Goal: Transaction & Acquisition: Purchase product/service

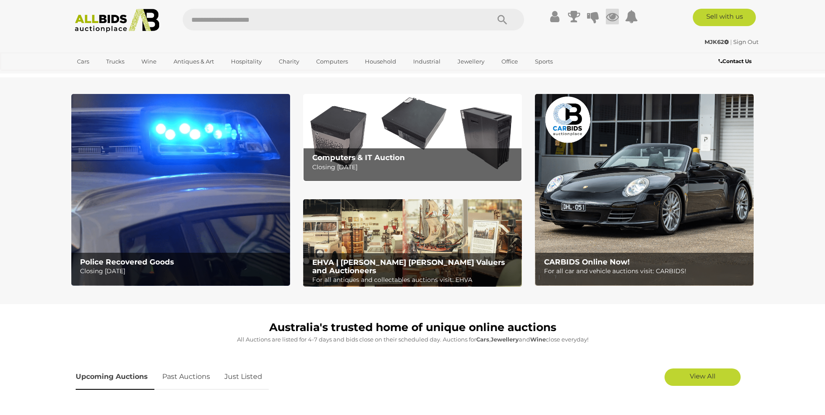
click at [608, 18] on icon at bounding box center [612, 17] width 13 height 16
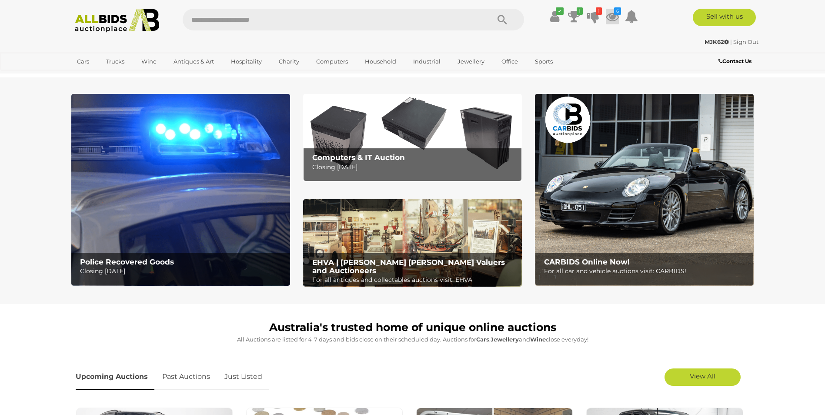
click at [610, 16] on icon at bounding box center [612, 17] width 13 height 16
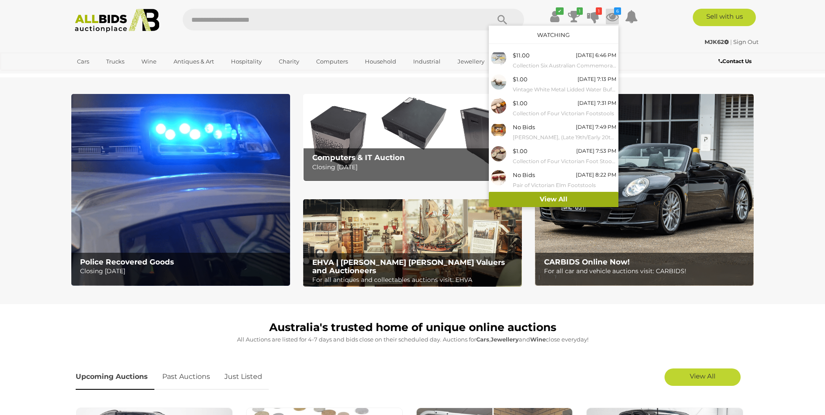
click at [563, 199] on link "View All" at bounding box center [554, 199] width 130 height 15
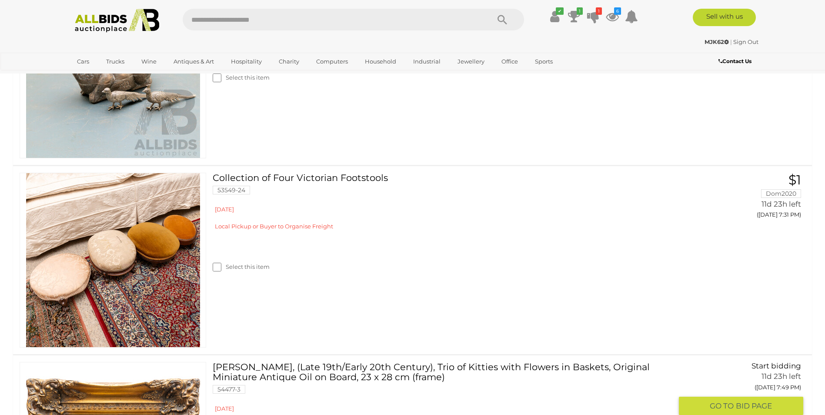
scroll to position [435, 0]
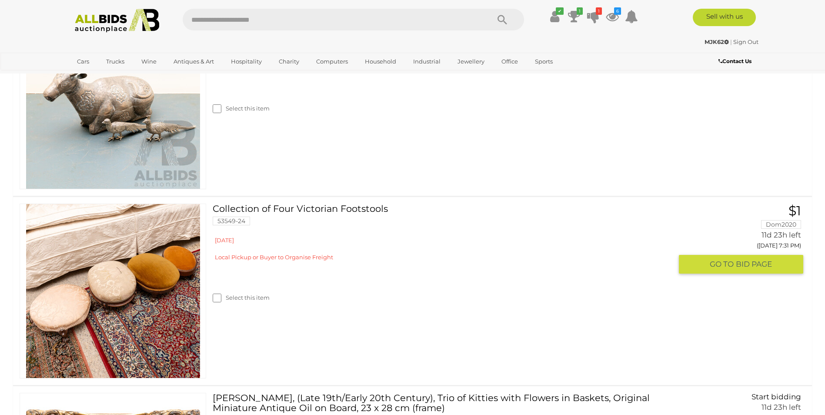
click at [111, 274] on link at bounding box center [113, 291] width 187 height 175
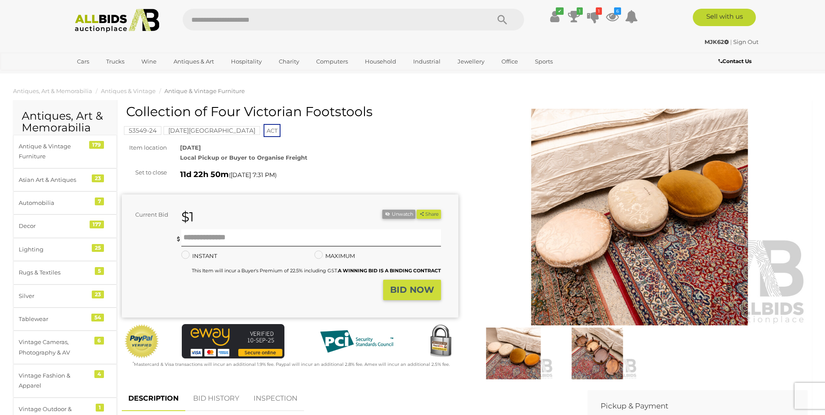
click at [606, 354] on img at bounding box center [598, 352] width 80 height 51
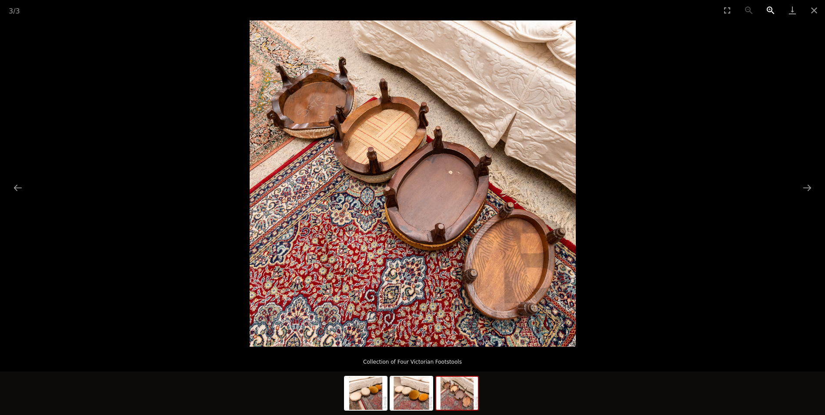
click at [771, 10] on button "Zoom in" at bounding box center [771, 10] width 22 height 20
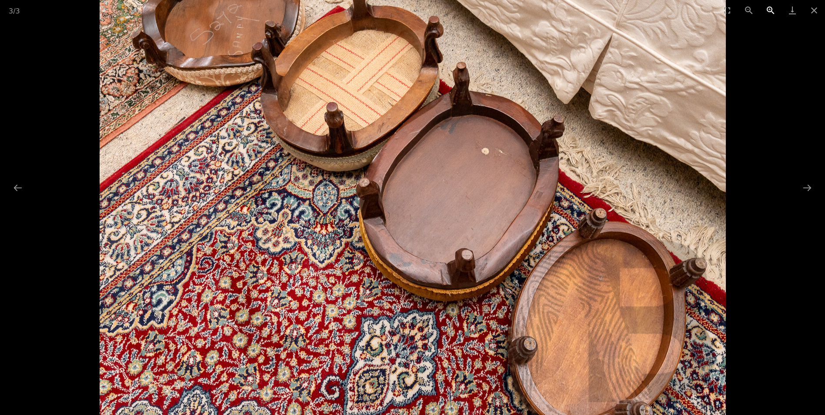
click at [771, 10] on button "Zoom in" at bounding box center [771, 10] width 22 height 20
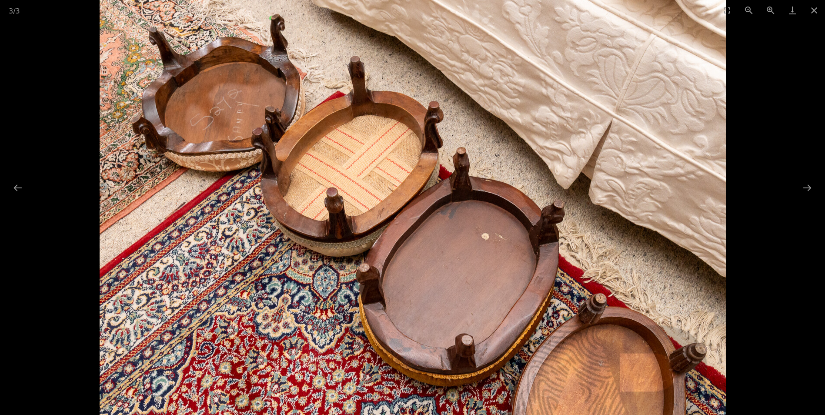
drag, startPoint x: 310, startPoint y: 175, endPoint x: 321, endPoint y: 194, distance: 21.6
click at [319, 197] on img at bounding box center [413, 258] width 626 height 626
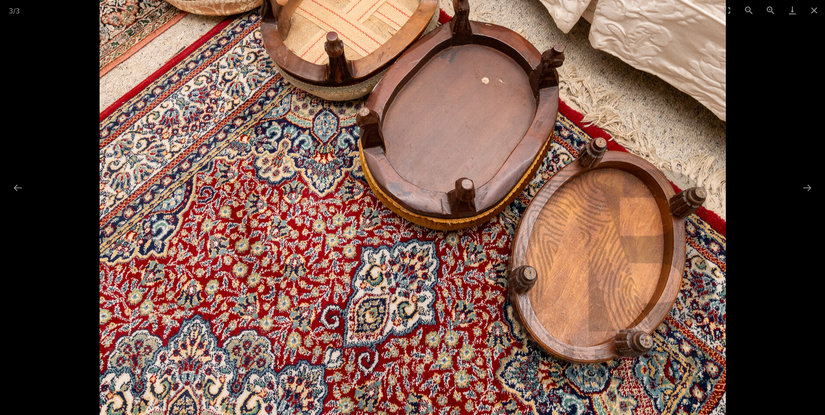
drag, startPoint x: 625, startPoint y: 344, endPoint x: 523, endPoint y: 190, distance: 185.4
click at [523, 190] on img at bounding box center [413, 102] width 626 height 626
click at [813, 11] on button "Close gallery" at bounding box center [814, 10] width 22 height 20
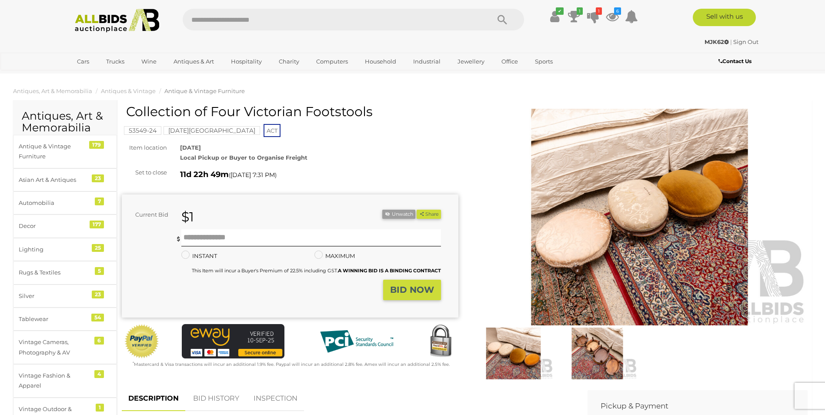
click at [512, 351] on img at bounding box center [514, 352] width 80 height 51
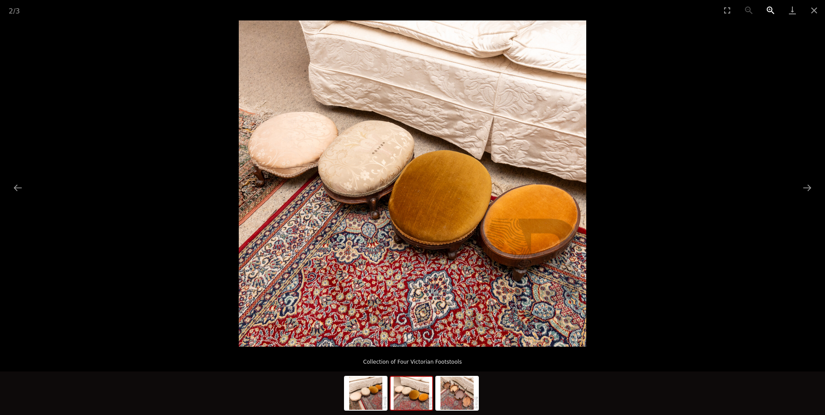
click at [770, 8] on button "Zoom in" at bounding box center [771, 10] width 22 height 20
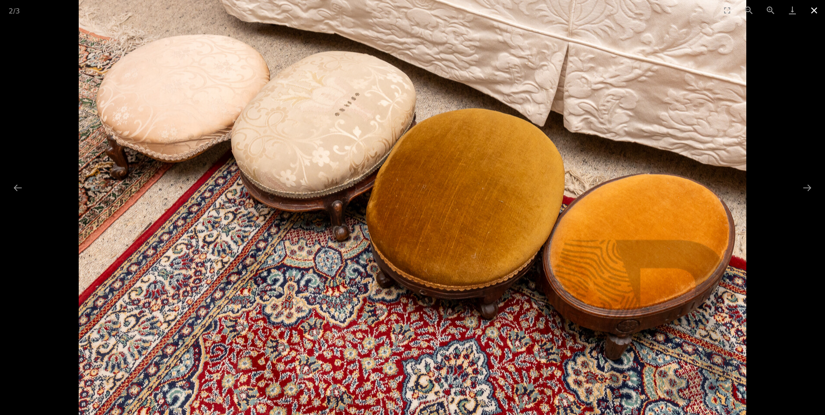
click at [815, 8] on button "Close gallery" at bounding box center [814, 10] width 22 height 20
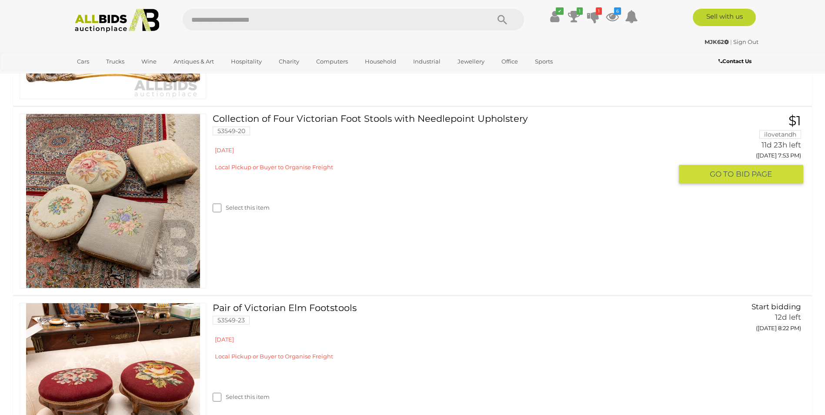
scroll to position [913, 0]
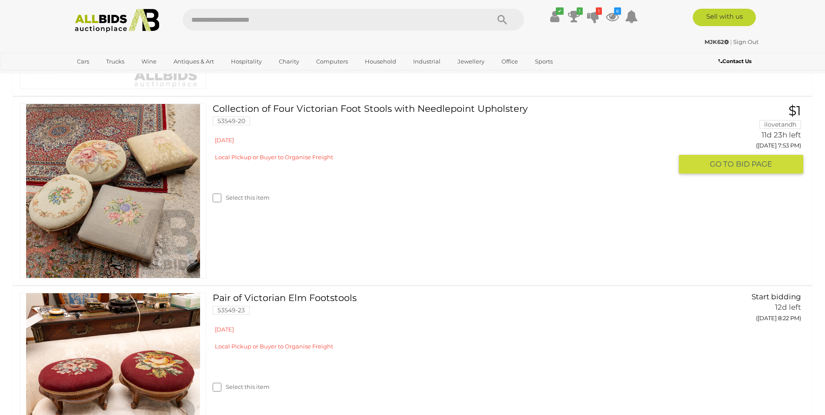
click at [320, 105] on link "Collection of Four Victorian Foot Stools with Needlepoint Upholstery 53549-20" at bounding box center [445, 117] width 453 height 28
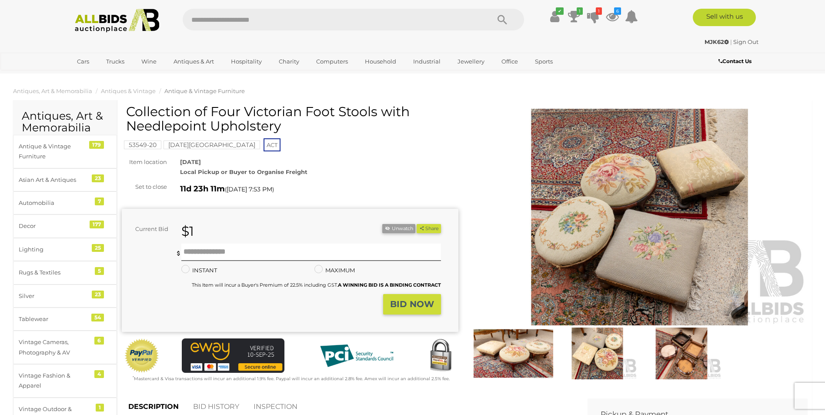
click at [629, 245] on img at bounding box center [639, 217] width 337 height 217
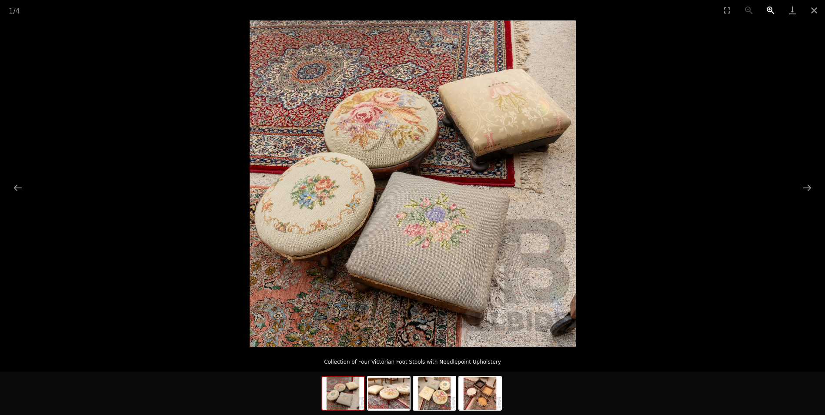
click at [769, 8] on button "Zoom in" at bounding box center [771, 10] width 22 height 20
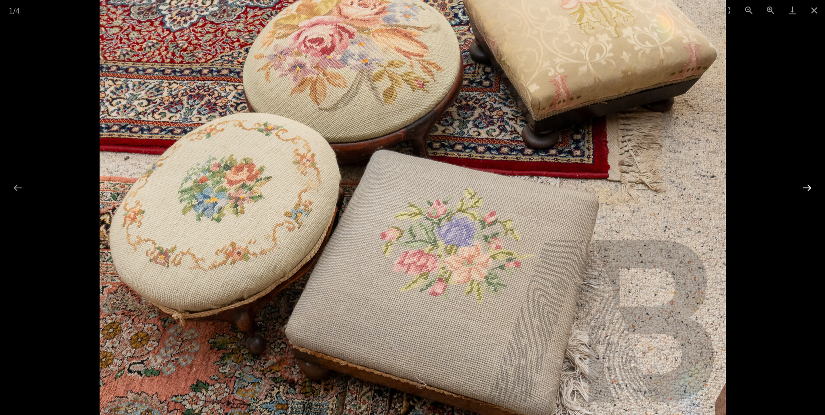
click at [806, 187] on button "Next slide" at bounding box center [807, 187] width 18 height 17
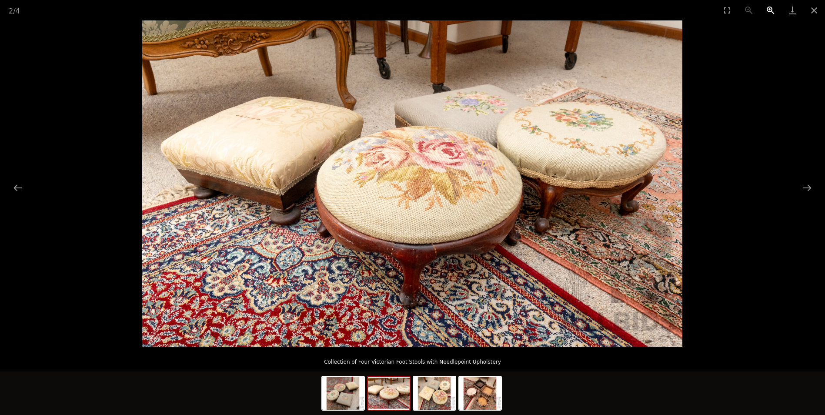
click at [769, 9] on button "Zoom in" at bounding box center [771, 10] width 22 height 20
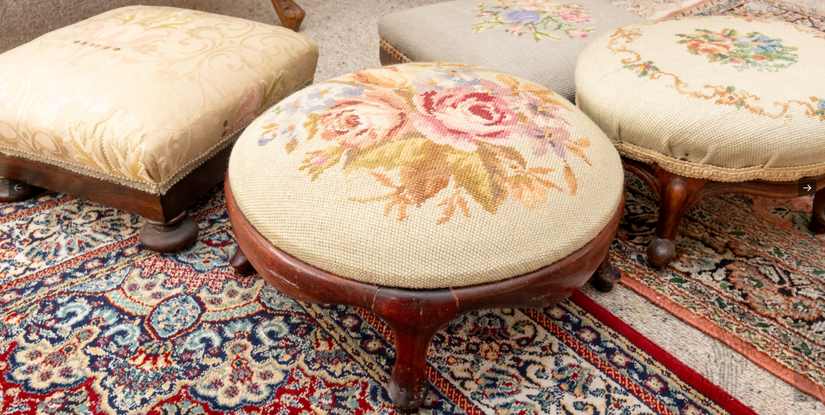
click at [808, 193] on button "Next slide" at bounding box center [807, 187] width 18 height 17
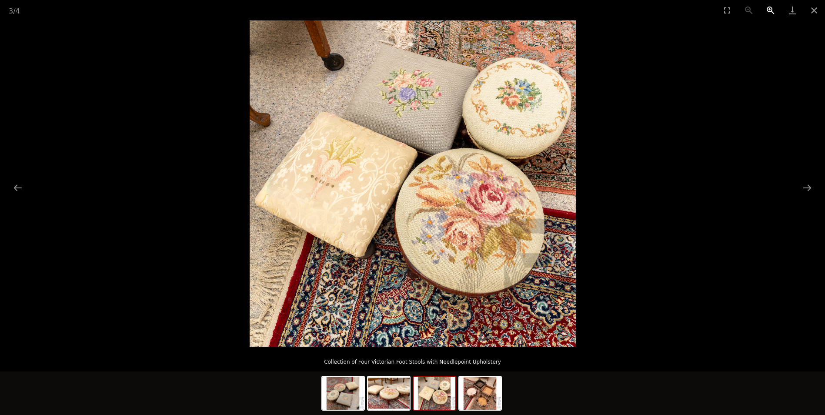
click at [770, 10] on button "Zoom in" at bounding box center [771, 10] width 22 height 20
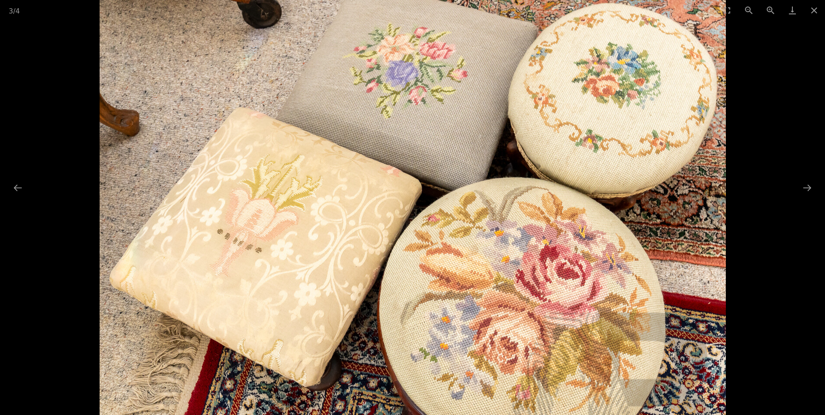
drag, startPoint x: 317, startPoint y: 204, endPoint x: 303, endPoint y: 276, distance: 74.0
click at [303, 276] on img at bounding box center [413, 245] width 626 height 626
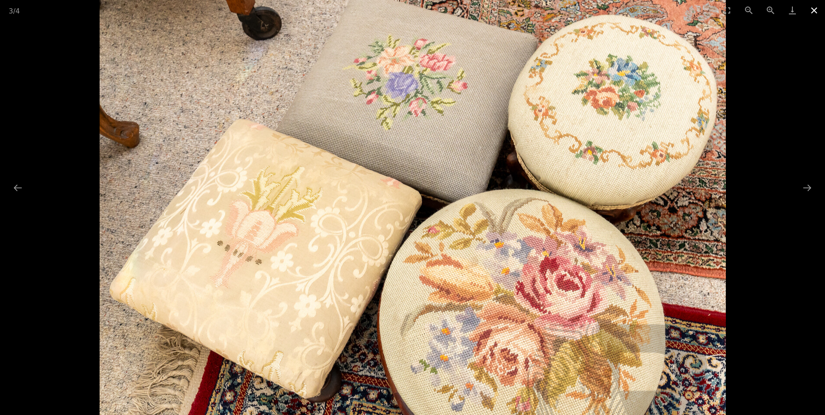
click at [812, 9] on button "Close gallery" at bounding box center [814, 10] width 22 height 20
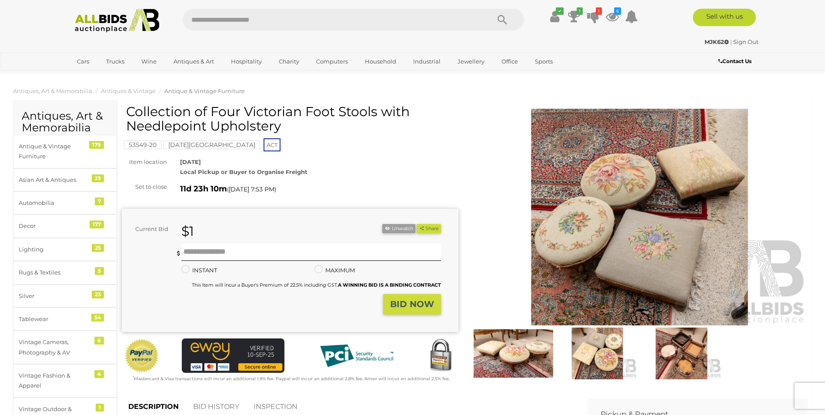
click at [685, 364] on img at bounding box center [681, 352] width 80 height 51
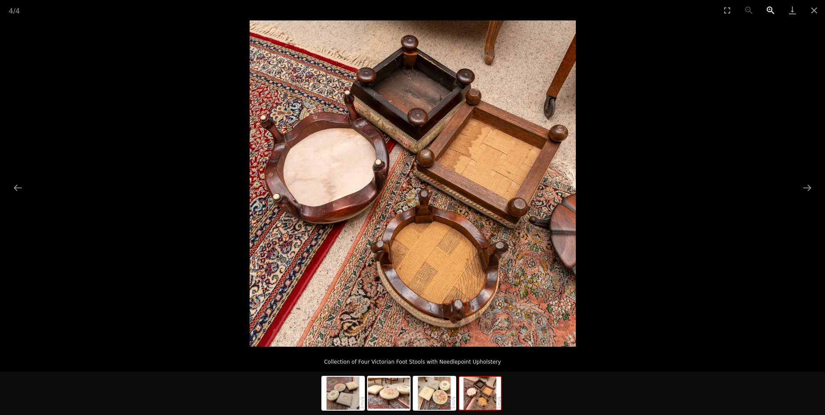
click at [770, 8] on button "Zoom in" at bounding box center [771, 10] width 22 height 20
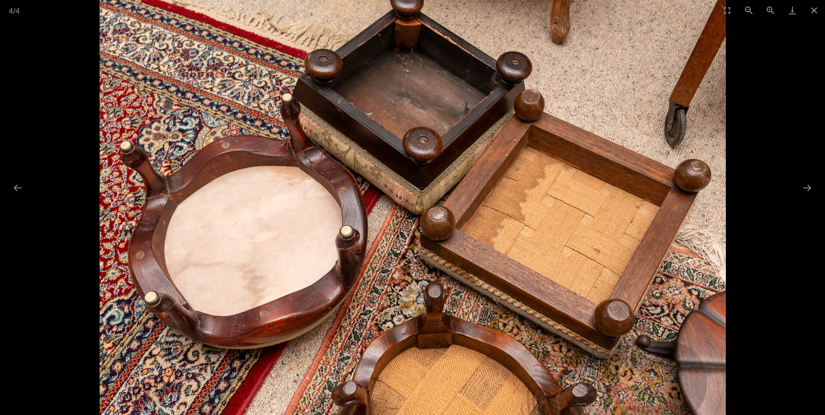
drag, startPoint x: 591, startPoint y: 140, endPoint x: 666, endPoint y: 146, distance: 75.0
click at [595, 230] on img at bounding box center [413, 272] width 626 height 626
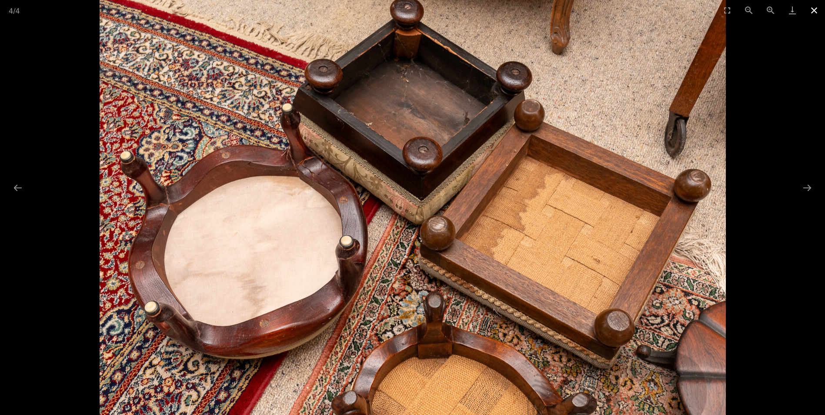
click at [811, 12] on button "Close gallery" at bounding box center [814, 10] width 22 height 20
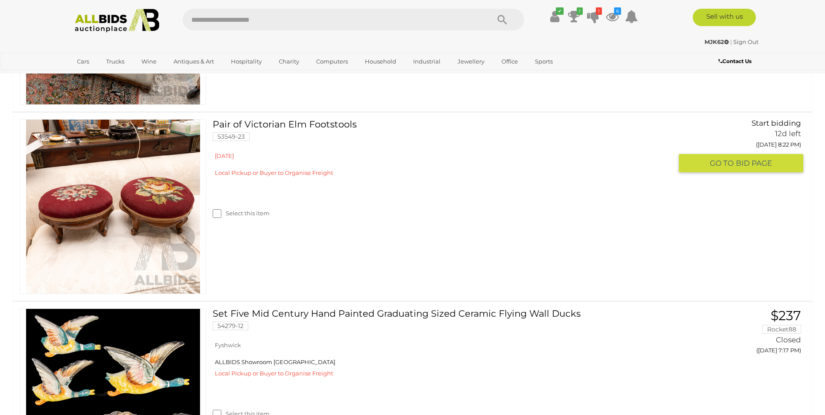
scroll to position [1087, 0]
click at [288, 122] on link "Pair of Victorian Elm Footstools 53549-23" at bounding box center [445, 133] width 453 height 28
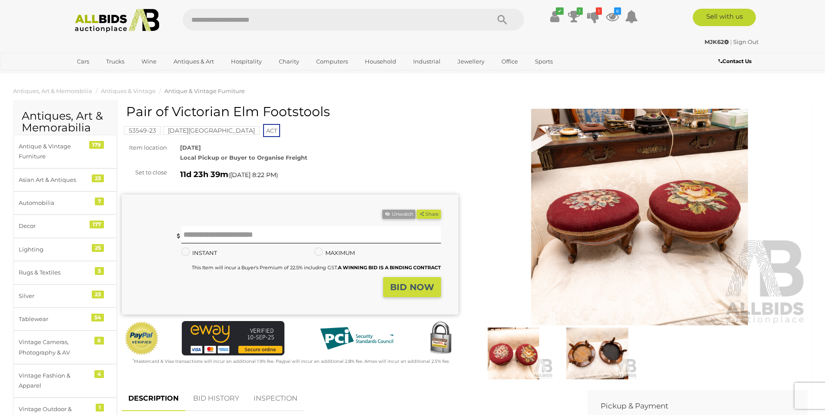
click at [605, 202] on img at bounding box center [639, 217] width 337 height 217
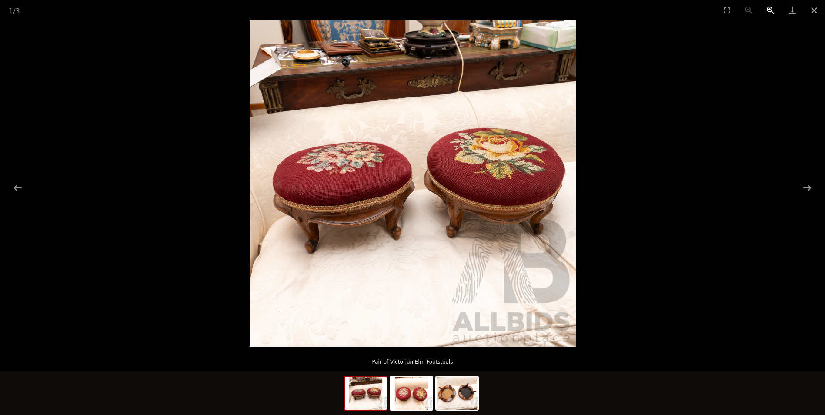
click at [769, 10] on button "Zoom in" at bounding box center [771, 10] width 22 height 20
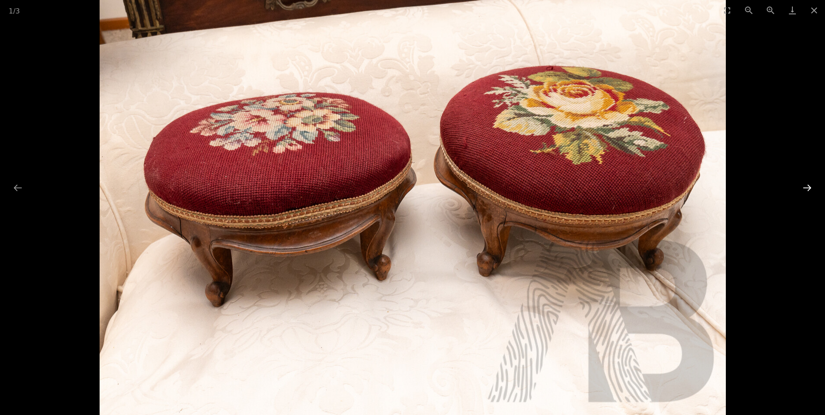
click at [806, 187] on button "Next slide" at bounding box center [807, 187] width 18 height 17
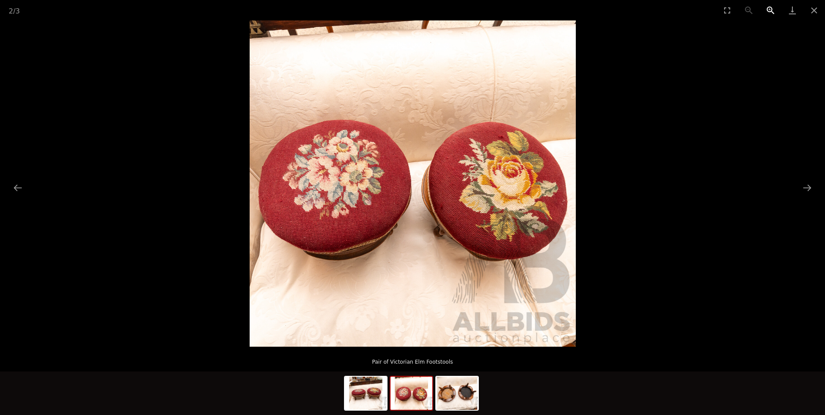
click at [768, 8] on button "Zoom in" at bounding box center [771, 10] width 22 height 20
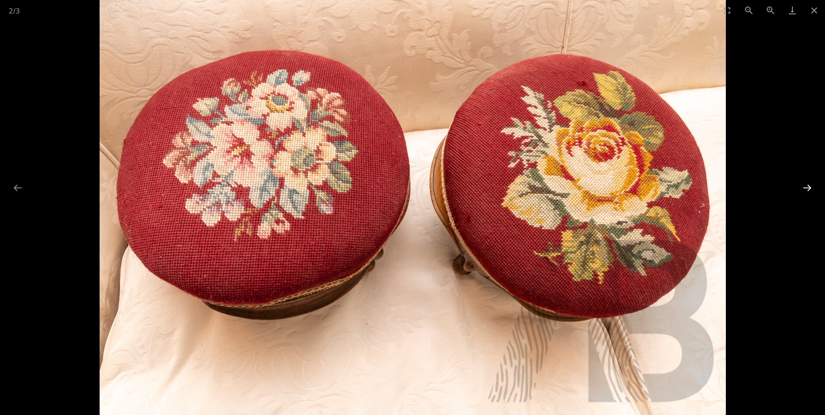
click at [807, 182] on button "Next slide" at bounding box center [807, 187] width 18 height 17
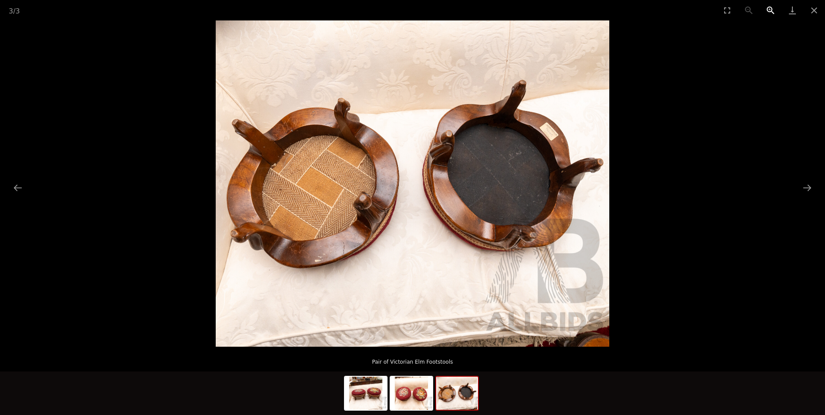
click at [770, 9] on button "Zoom in" at bounding box center [771, 10] width 22 height 20
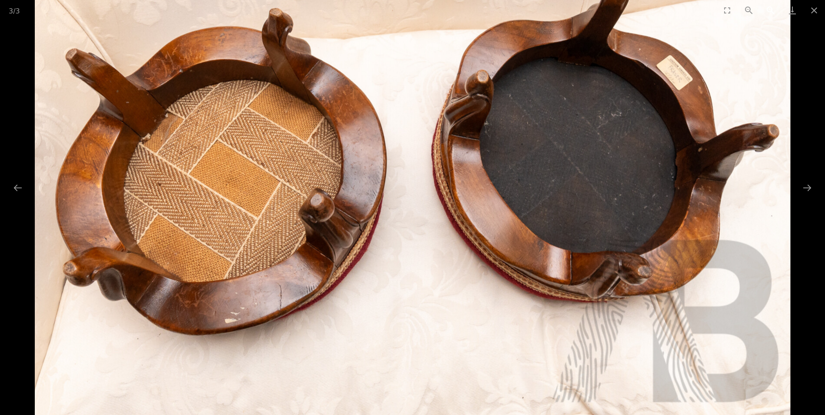
click at [771, 9] on button "Zoom in" at bounding box center [771, 10] width 22 height 20
click at [747, 9] on button "Zoom out" at bounding box center [749, 10] width 22 height 20
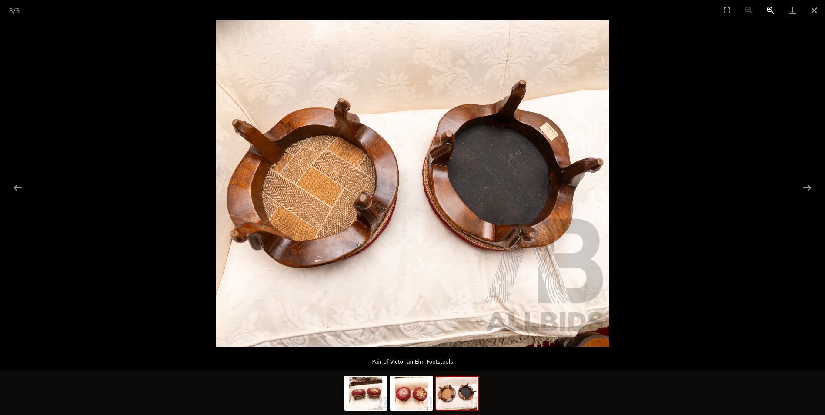
click at [768, 10] on button "Zoom in" at bounding box center [771, 10] width 22 height 20
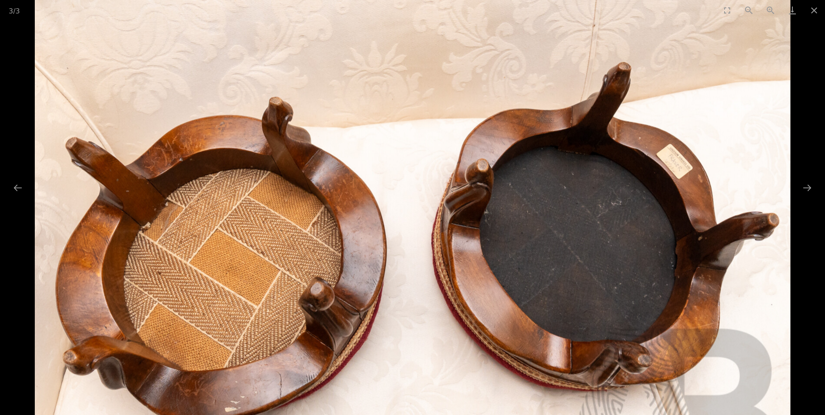
drag, startPoint x: 574, startPoint y: 144, endPoint x: 484, endPoint y: 233, distance: 126.1
click at [484, 233] on img at bounding box center [412, 261] width 756 height 626
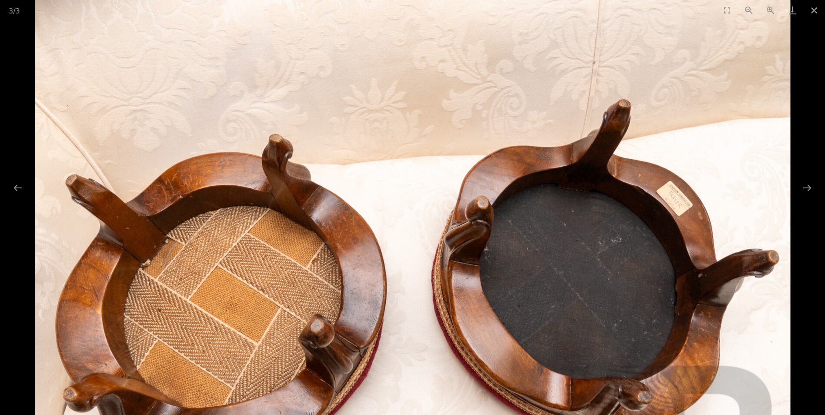
drag, startPoint x: 675, startPoint y: 191, endPoint x: 612, endPoint y: 206, distance: 64.7
click at [612, 206] on img at bounding box center [412, 298] width 756 height 626
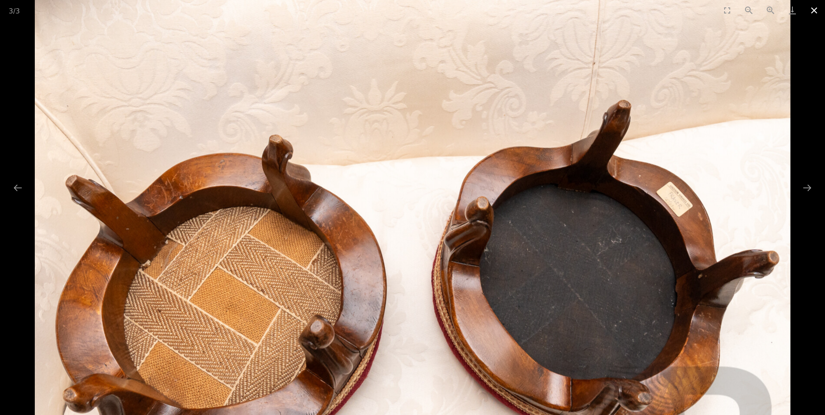
click at [813, 7] on button "Close gallery" at bounding box center [814, 10] width 22 height 20
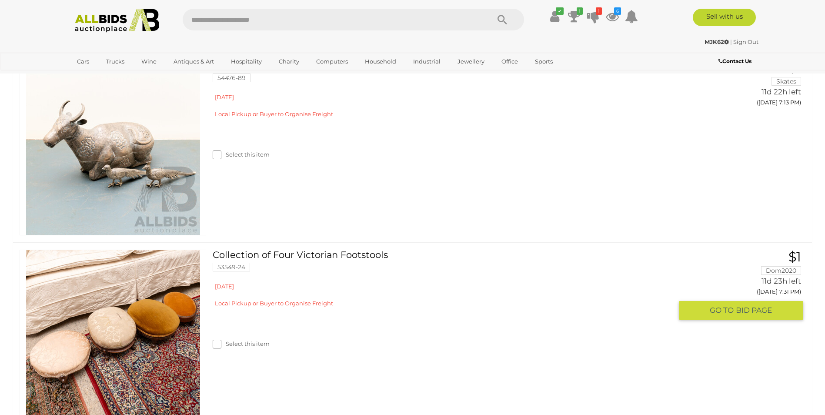
scroll to position [304, 0]
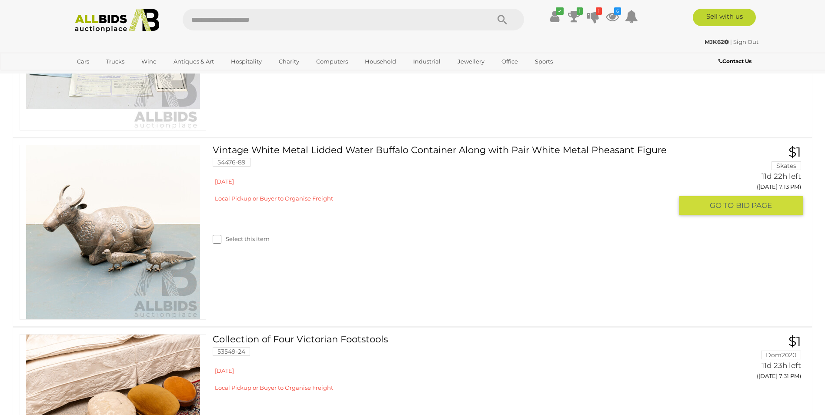
click at [112, 221] on img at bounding box center [113, 232] width 174 height 174
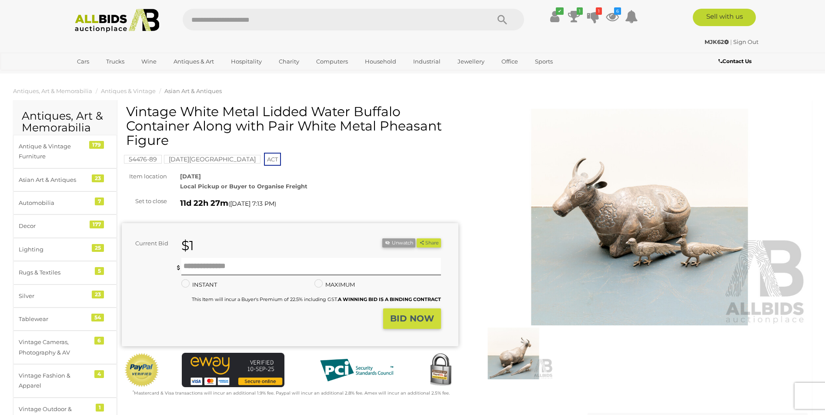
click at [628, 210] on img at bounding box center [639, 217] width 337 height 217
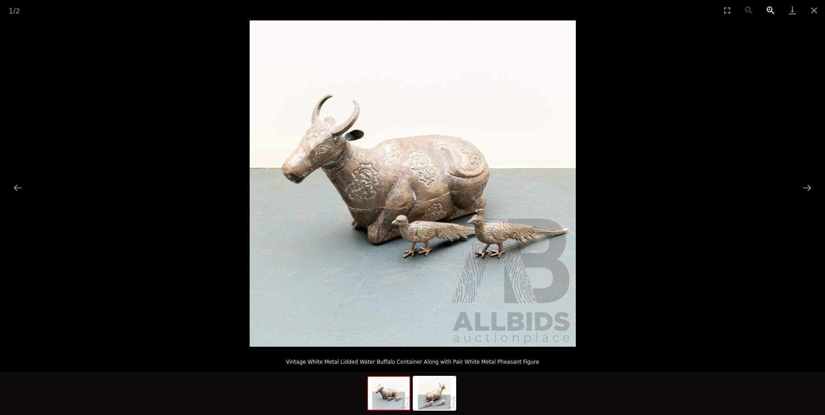
click at [769, 8] on button "Zoom in" at bounding box center [771, 10] width 22 height 20
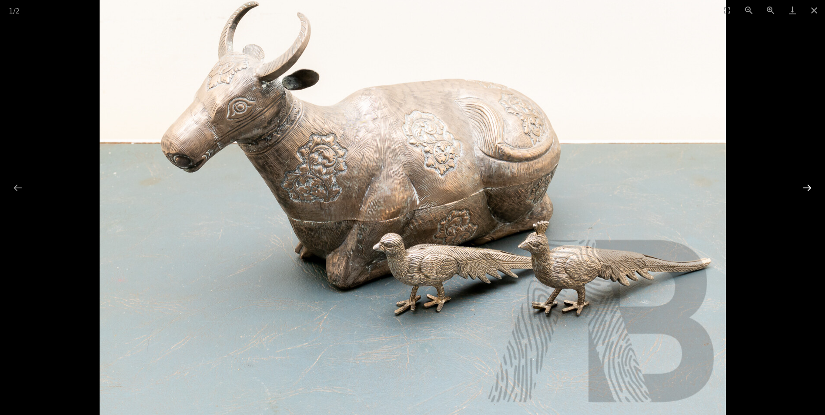
click at [806, 188] on button "Next slide" at bounding box center [807, 187] width 18 height 17
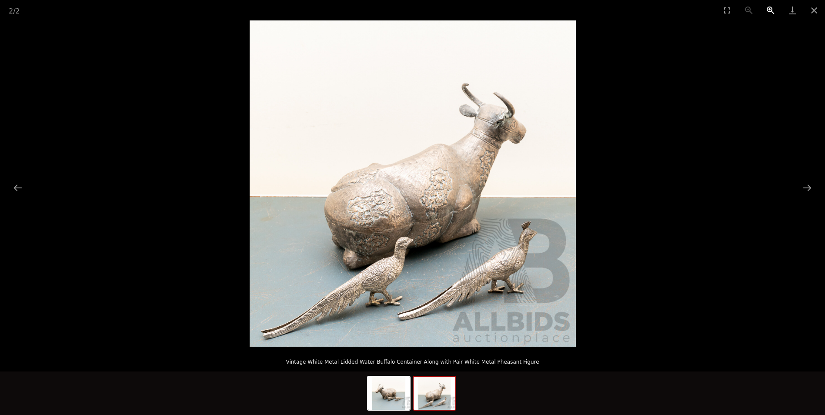
click at [769, 8] on button "Zoom in" at bounding box center [771, 10] width 22 height 20
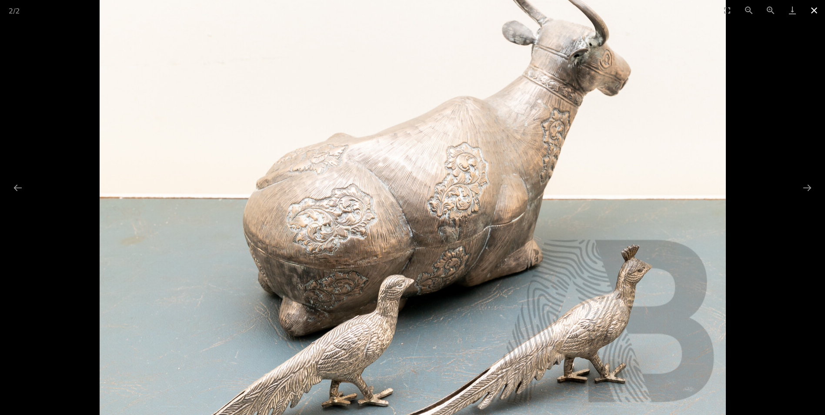
click at [812, 10] on button "Close gallery" at bounding box center [814, 10] width 22 height 20
